Goal: Transaction & Acquisition: Purchase product/service

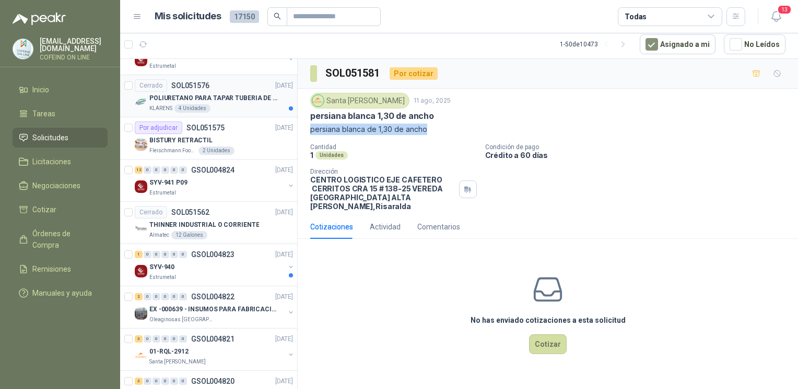
scroll to position [464, 0]
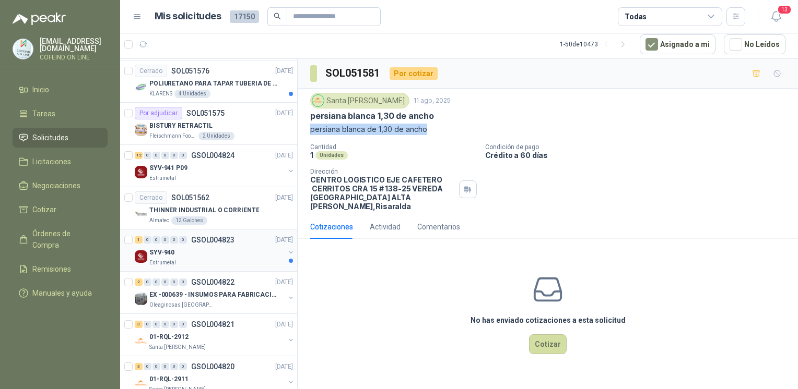
click at [232, 252] on div "SYV-940" at bounding box center [216, 252] width 135 height 13
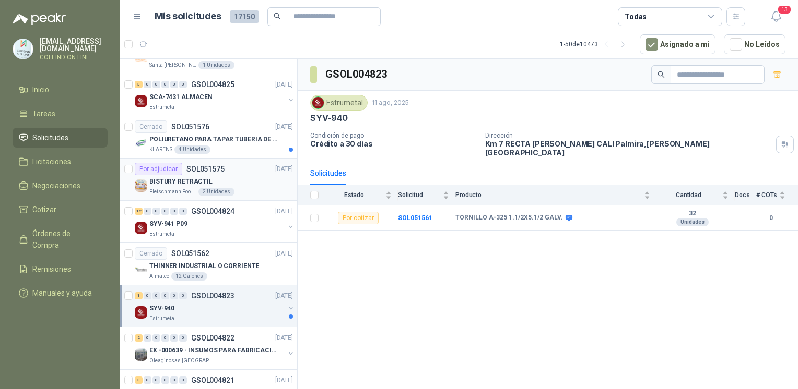
scroll to position [374, 0]
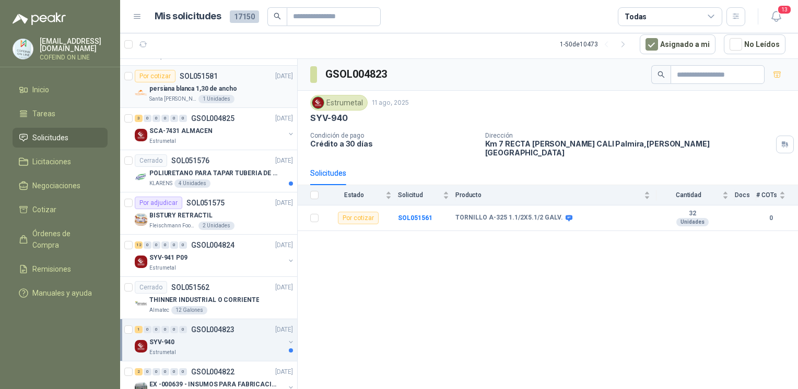
click at [209, 96] on div "1 Unidades" at bounding box center [216, 99] width 36 height 8
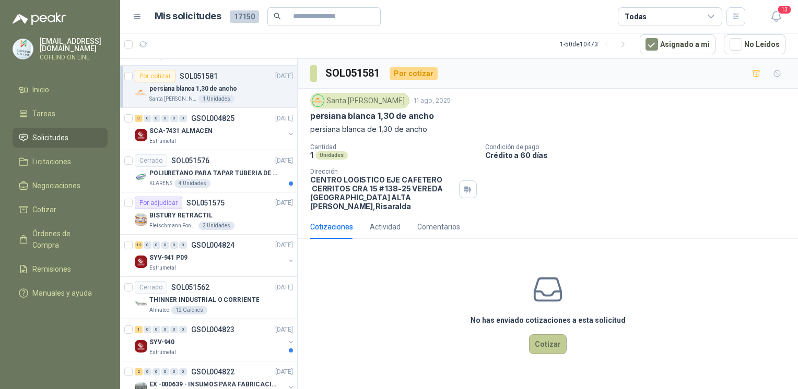
click at [543, 344] on button "Cotizar" at bounding box center [548, 345] width 38 height 20
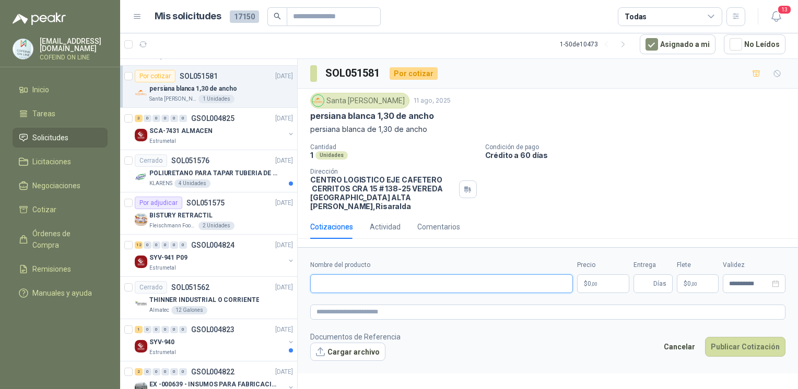
click at [459, 275] on input "Nombre del producto" at bounding box center [441, 284] width 263 height 19
paste input "**********"
type input "**********"
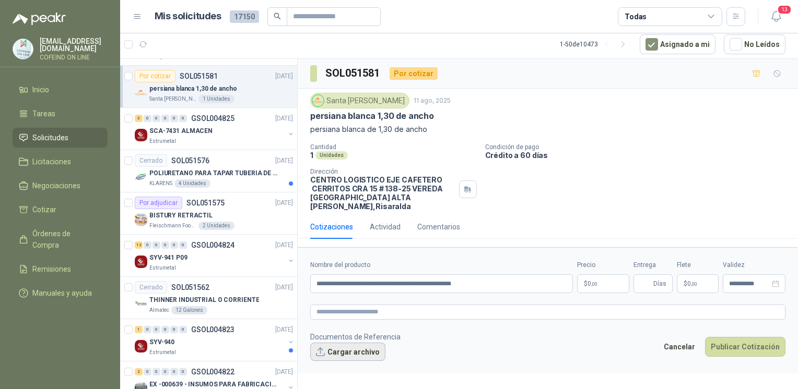
click at [334, 343] on button "Cargar archivo" at bounding box center [347, 352] width 75 height 19
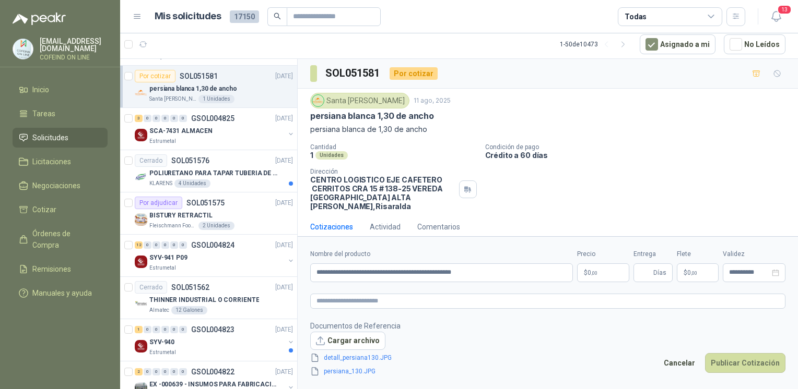
click at [605, 266] on body "osnaider564@gmail.com COFEIND ON LINE Inicio Tareas Solicitudes Licitaciones Ne…" at bounding box center [399, 194] width 798 height 389
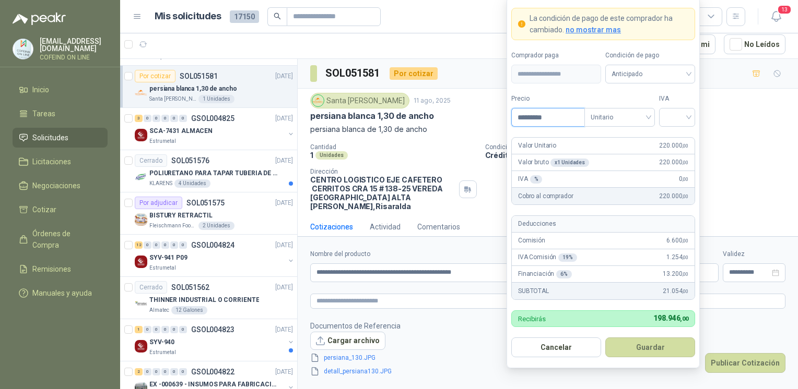
type input "*********"
click at [687, 127] on form "**********" at bounding box center [602, 183] width 193 height 372
click at [682, 122] on input "search" at bounding box center [676, 117] width 23 height 16
click at [683, 168] on div "0%" at bounding box center [676, 173] width 19 height 11
click at [656, 341] on button "Guardar" at bounding box center [650, 348] width 90 height 20
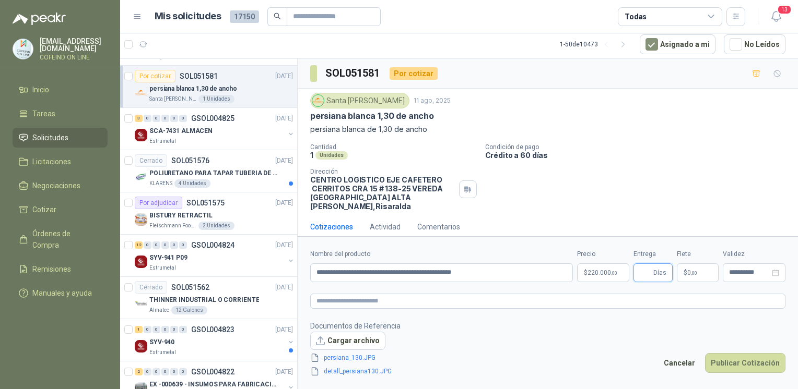
click at [649, 272] on input "Entrega" at bounding box center [644, 273] width 11 height 18
type input "*"
click at [735, 367] on button "Publicar Cotización" at bounding box center [745, 363] width 80 height 20
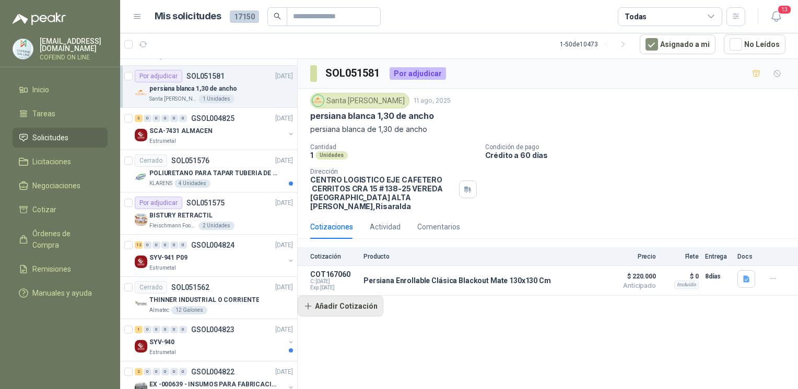
click at [371, 296] on button "Añadir Cotización" at bounding box center [341, 306] width 86 height 21
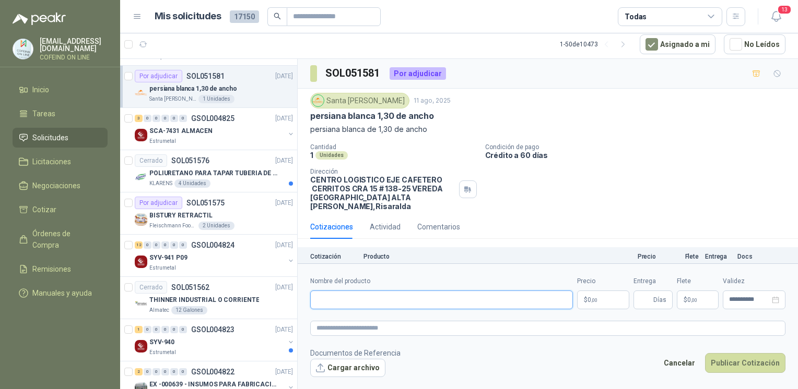
click at [352, 302] on input "Nombre del producto" at bounding box center [441, 300] width 263 height 19
paste input "**********"
type input "**********"
click at [368, 364] on button "Cargar archivo" at bounding box center [347, 368] width 75 height 19
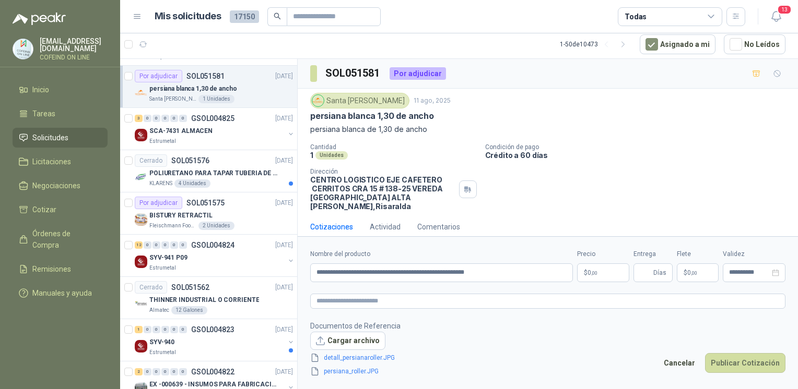
click at [604, 271] on body "osnaider564@gmail.com COFEIND ON LINE Inicio Tareas Solicitudes Licitaciones Ne…" at bounding box center [399, 194] width 798 height 389
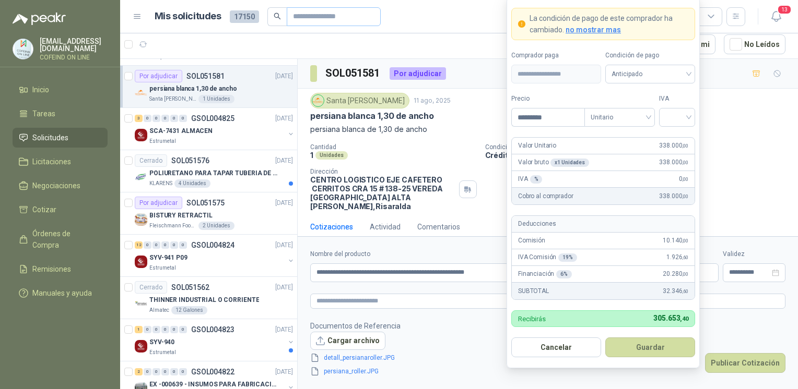
type input "*********"
click at [664, 123] on div at bounding box center [677, 117] width 36 height 19
click at [671, 177] on div "0%" at bounding box center [676, 173] width 19 height 11
click at [652, 350] on button "Guardar" at bounding box center [650, 348] width 90 height 20
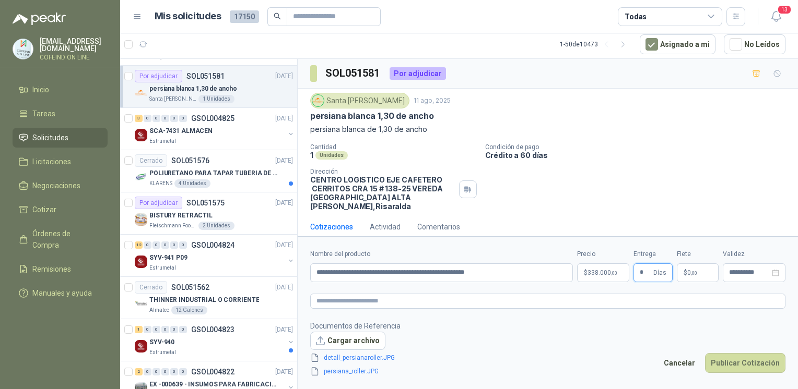
type input "*"
click at [607, 275] on body "osnaider564@gmail.com COFEIND ON LINE Inicio Tareas Solicitudes Licitaciones Ne…" at bounding box center [399, 194] width 798 height 389
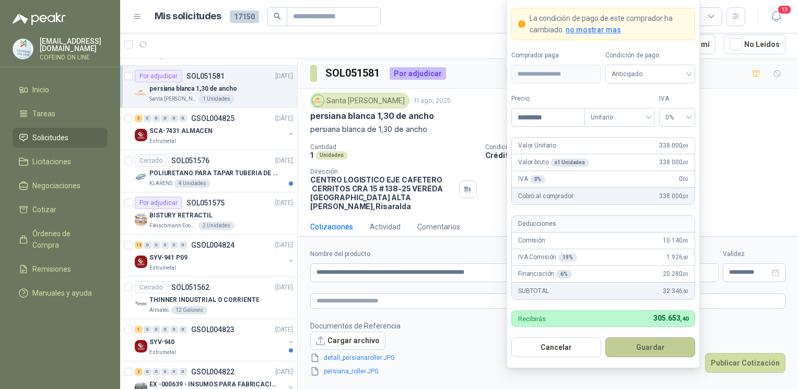
click at [667, 342] on button "Guardar" at bounding box center [650, 348] width 90 height 20
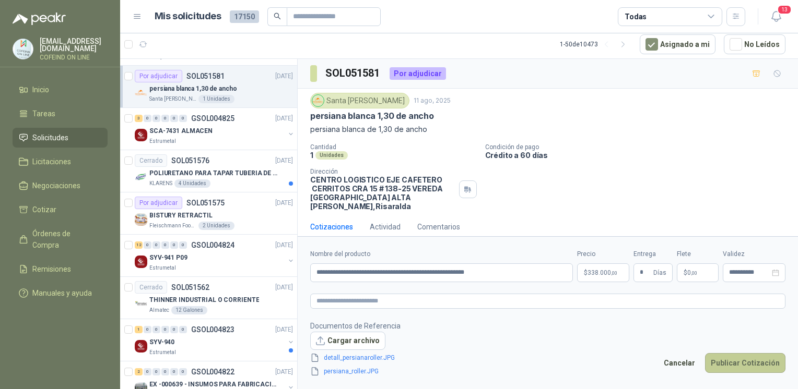
click at [728, 359] on button "Publicar Cotización" at bounding box center [745, 363] width 80 height 20
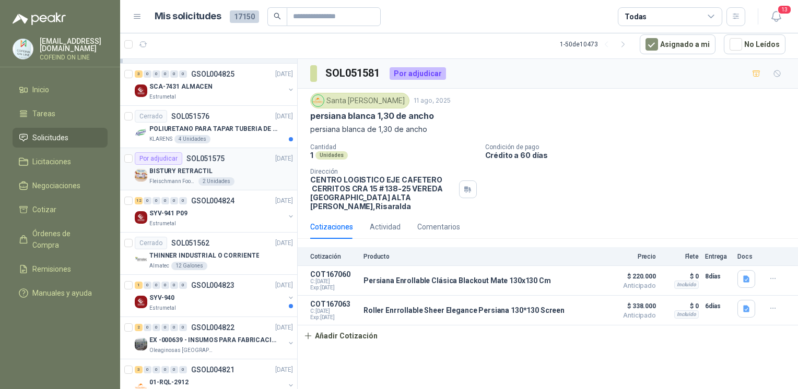
scroll to position [420, 0]
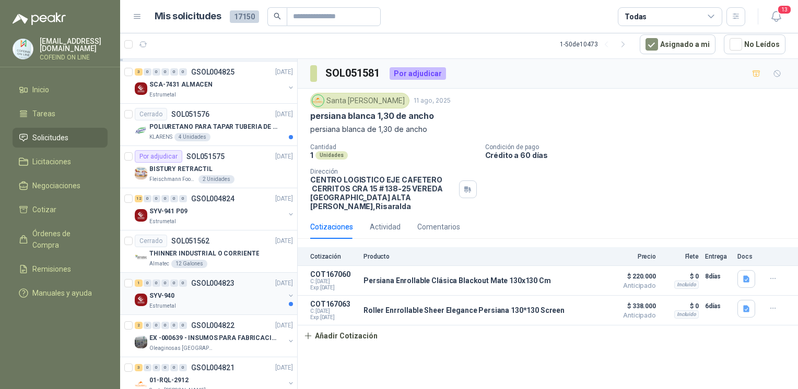
click at [230, 293] on div "SYV-940" at bounding box center [216, 296] width 135 height 13
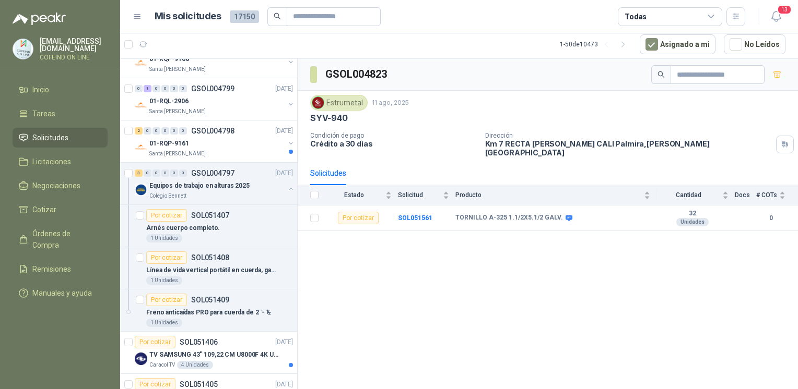
scroll to position [1620, 0]
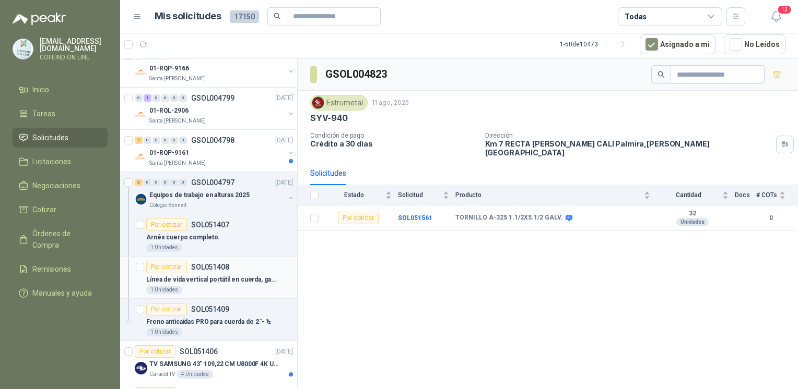
click at [199, 286] on div "1 Unidades" at bounding box center [219, 290] width 147 height 8
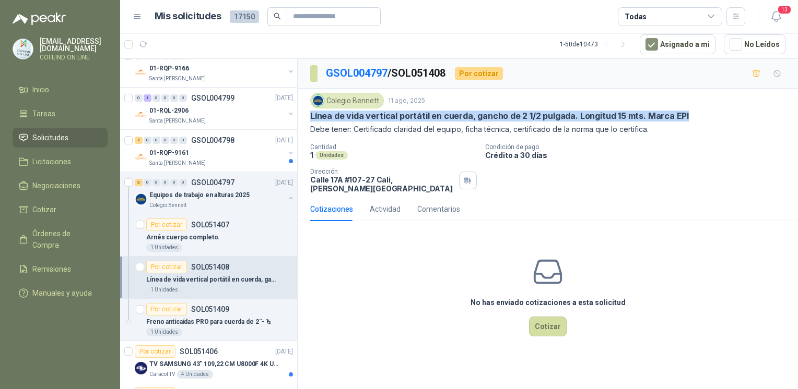
drag, startPoint x: 693, startPoint y: 111, endPoint x: 305, endPoint y: 116, distance: 387.9
click at [305, 116] on div "Colegio Bennett 11 ago, 2025 Línea de vida vertical portátil en cuerda, gancho …" at bounding box center [548, 143] width 500 height 109
copy p "Línea de vida vertical portátil en cuerda, gancho de 2 1/2 pulgada. Longitud 15…"
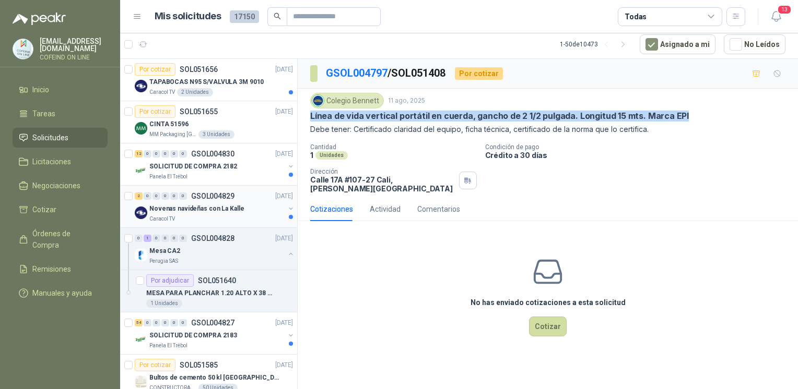
click at [217, 195] on p "GSOL004829" at bounding box center [212, 196] width 43 height 7
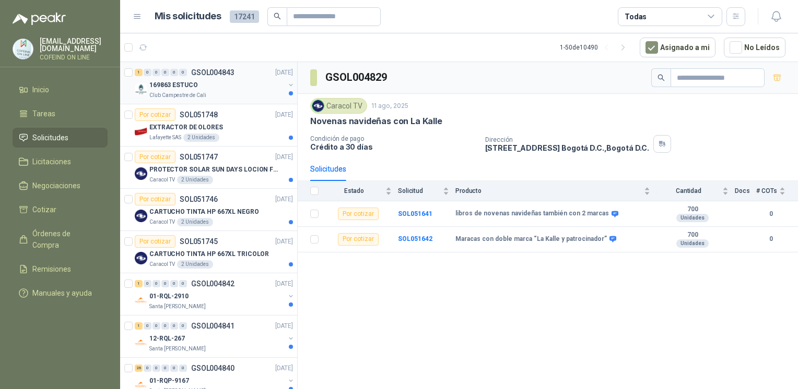
click at [208, 87] on div "169863 ESTUCO" at bounding box center [216, 85] width 135 height 13
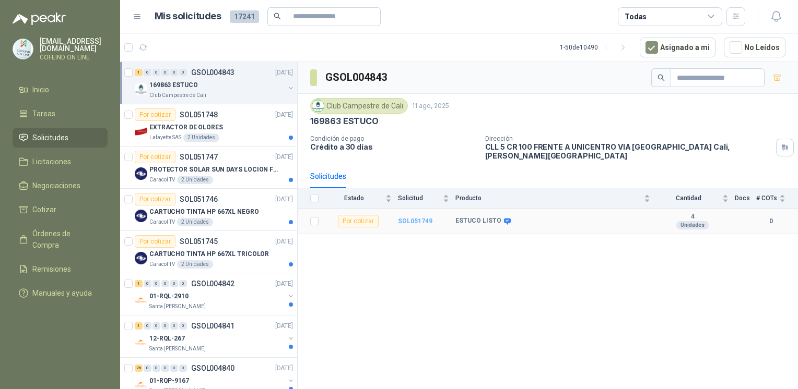
click at [420, 218] on b "SOL051749" at bounding box center [415, 221] width 34 height 7
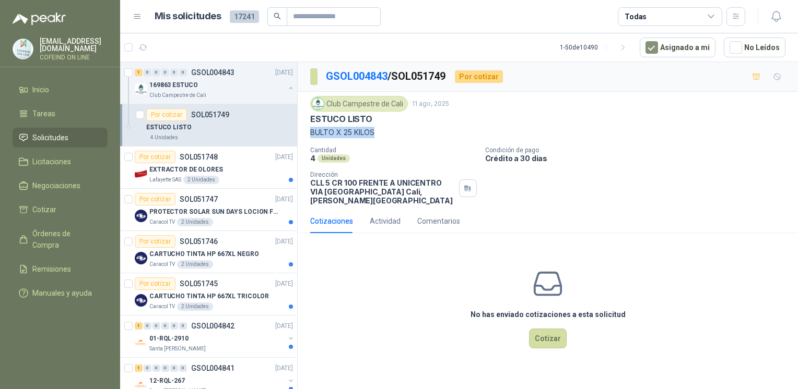
drag, startPoint x: 379, startPoint y: 127, endPoint x: 307, endPoint y: 130, distance: 72.1
click at [307, 130] on div "Club Campestre de Cali [DATE] ESTUCO LISTO BULTO X 25 KILOS Cantidad 4 Unidades…" at bounding box center [548, 150] width 500 height 117
copy p "BULTO X 25 KILOS"
click at [554, 329] on button "Cotizar" at bounding box center [548, 339] width 38 height 20
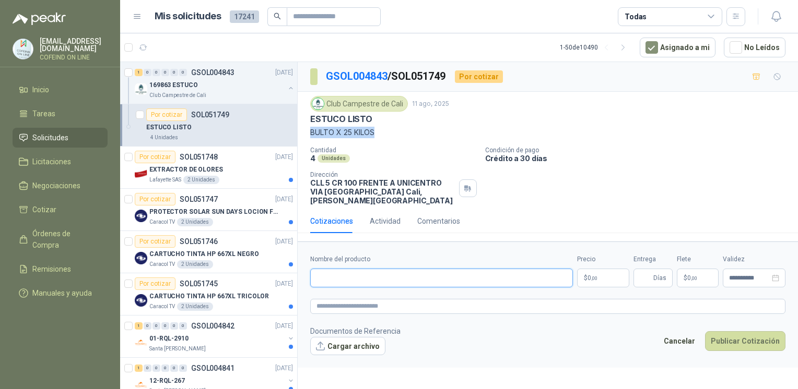
click at [473, 272] on input "Nombre del producto" at bounding box center [441, 278] width 263 height 19
paste input "**********"
type input "**********"
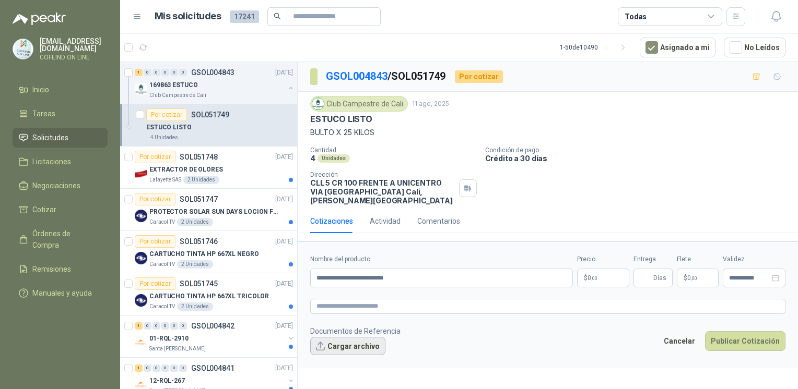
click at [346, 339] on button "Cargar archivo" at bounding box center [347, 346] width 75 height 19
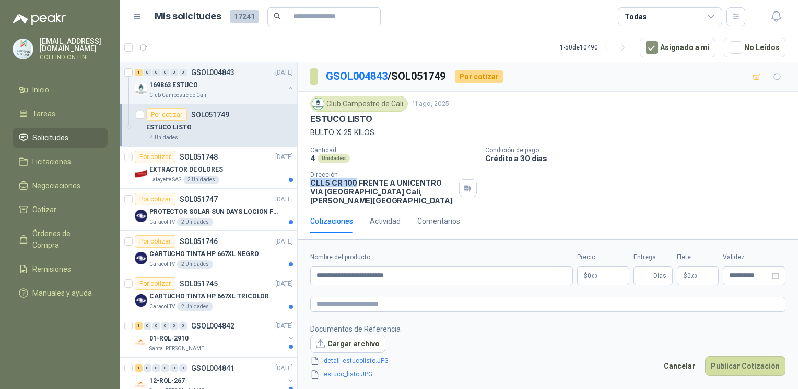
drag, startPoint x: 321, startPoint y: 181, endPoint x: 356, endPoint y: 179, distance: 35.0
click at [356, 179] on p "CLL 5 CR 100 FRENTE A UNICENTRO VIA [GEOGRAPHIC_DATA] [GEOGRAPHIC_DATA] , [PERS…" at bounding box center [382, 192] width 145 height 27
copy p "CLL 5 CR 100"
click at [677, 361] on button "Cancelar" at bounding box center [679, 367] width 43 height 20
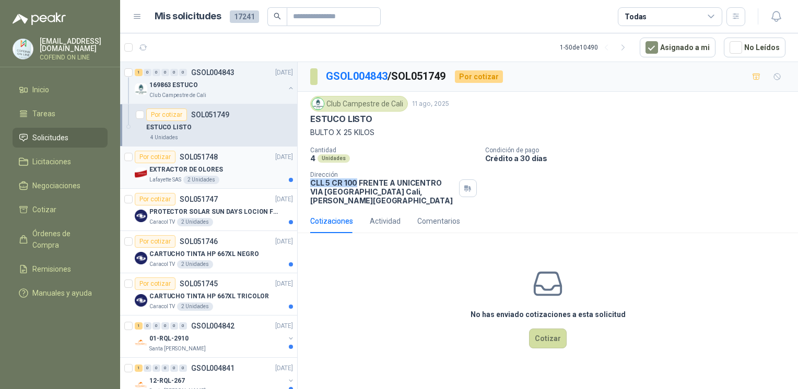
click at [227, 168] on div "EXTRACTOR DE OLORES" at bounding box center [221, 169] width 144 height 13
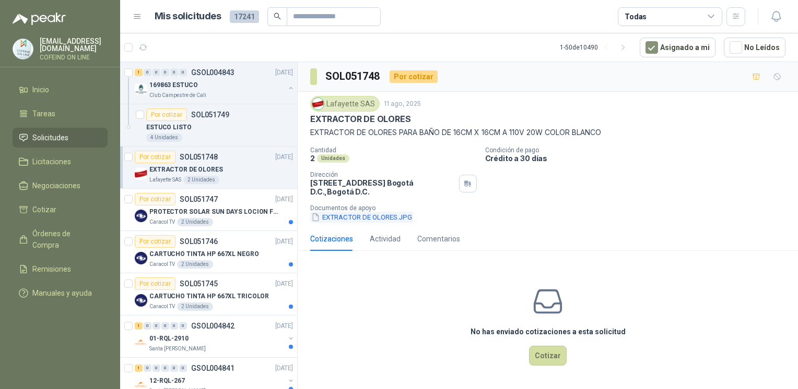
click at [343, 220] on button "EXTRACTOR DE OLORES.JPG" at bounding box center [361, 217] width 103 height 11
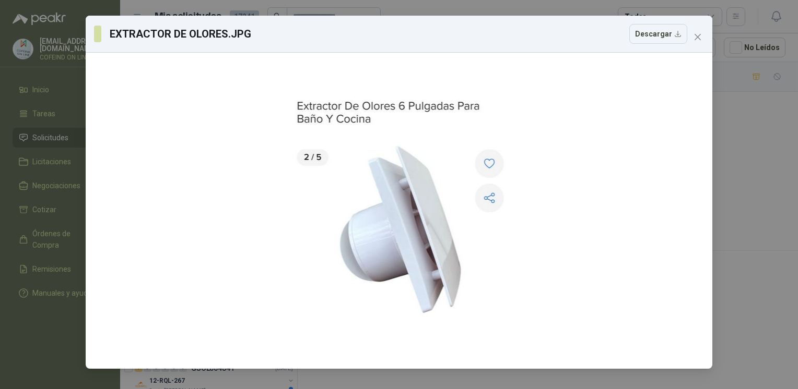
click at [726, 197] on div "EXTRACTOR DE OLORES.JPG Descargar" at bounding box center [399, 194] width 798 height 389
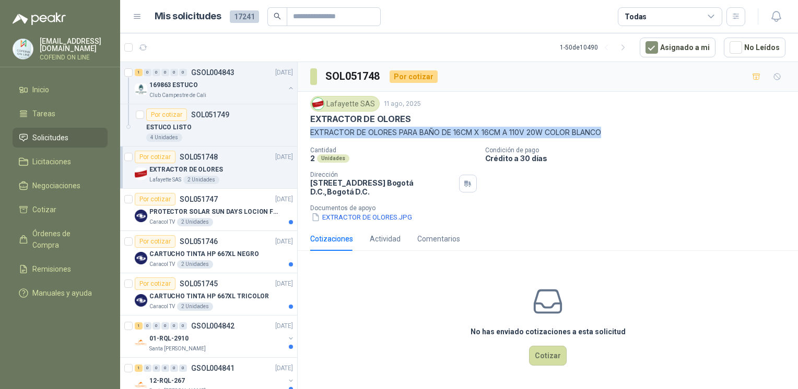
drag, startPoint x: 306, startPoint y: 133, endPoint x: 612, endPoint y: 140, distance: 305.5
click at [612, 140] on div "Lafayette SAS [DATE] EXTRACTOR DE OLORES EXTRACTOR DE OLORES PARA BAÑO DE 16CM …" at bounding box center [548, 159] width 500 height 135
copy p "EXTRACTOR DE OLORES PARA BAÑO DE 16CM X 16CM A 110V 20W COLOR BLANCO"
click at [336, 216] on button "EXTRACTOR DE OLORES.JPG" at bounding box center [361, 217] width 103 height 11
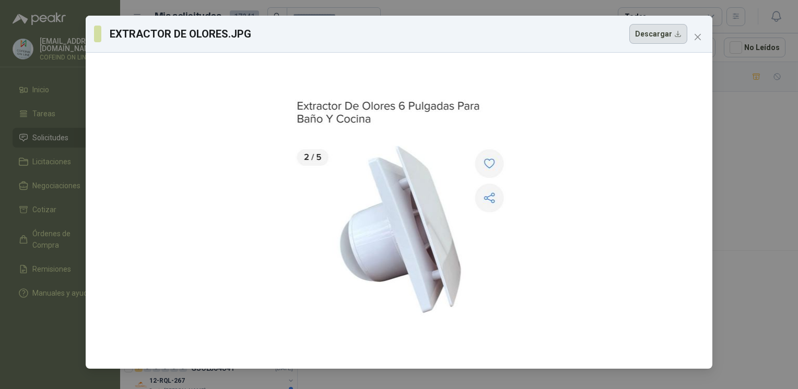
click at [666, 40] on button "Descargar" at bounding box center [658, 34] width 58 height 20
click at [750, 94] on div "EXTRACTOR DE OLORES.JPG Descargar" at bounding box center [399, 194] width 798 height 389
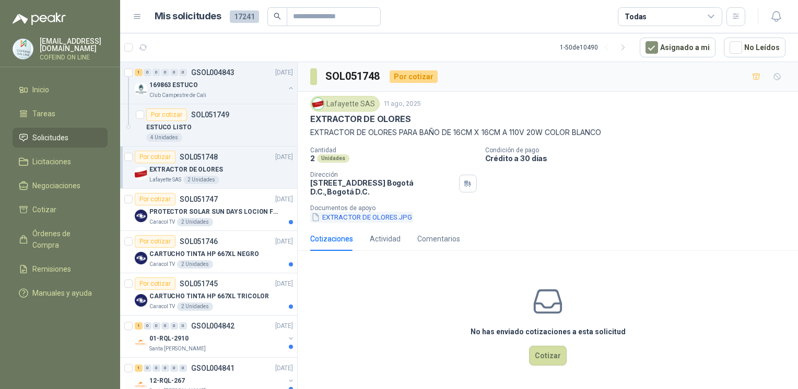
click at [395, 216] on button "EXTRACTOR DE OLORES.JPG" at bounding box center [361, 217] width 103 height 11
